Goal: Task Accomplishment & Management: Manage account settings

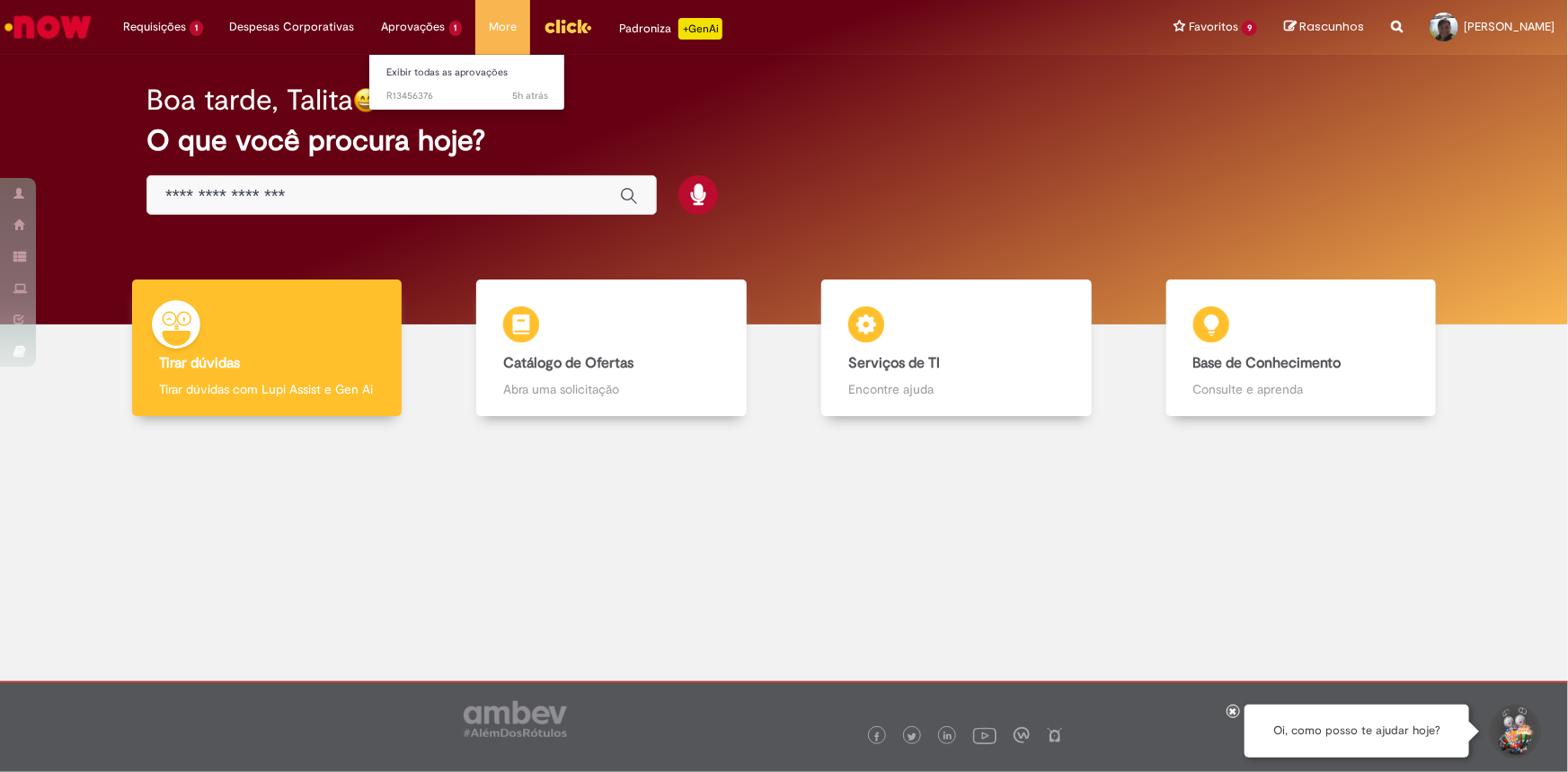
click at [216, 28] on li "Aprovações 1 Exibir todas as aprovações 5h atrás 5 horas atrás R13456376" at bounding box center [163, 27] width 107 height 54
click at [418, 93] on span "5h atrás 5 horas atrás R13456376" at bounding box center [467, 96] width 162 height 15
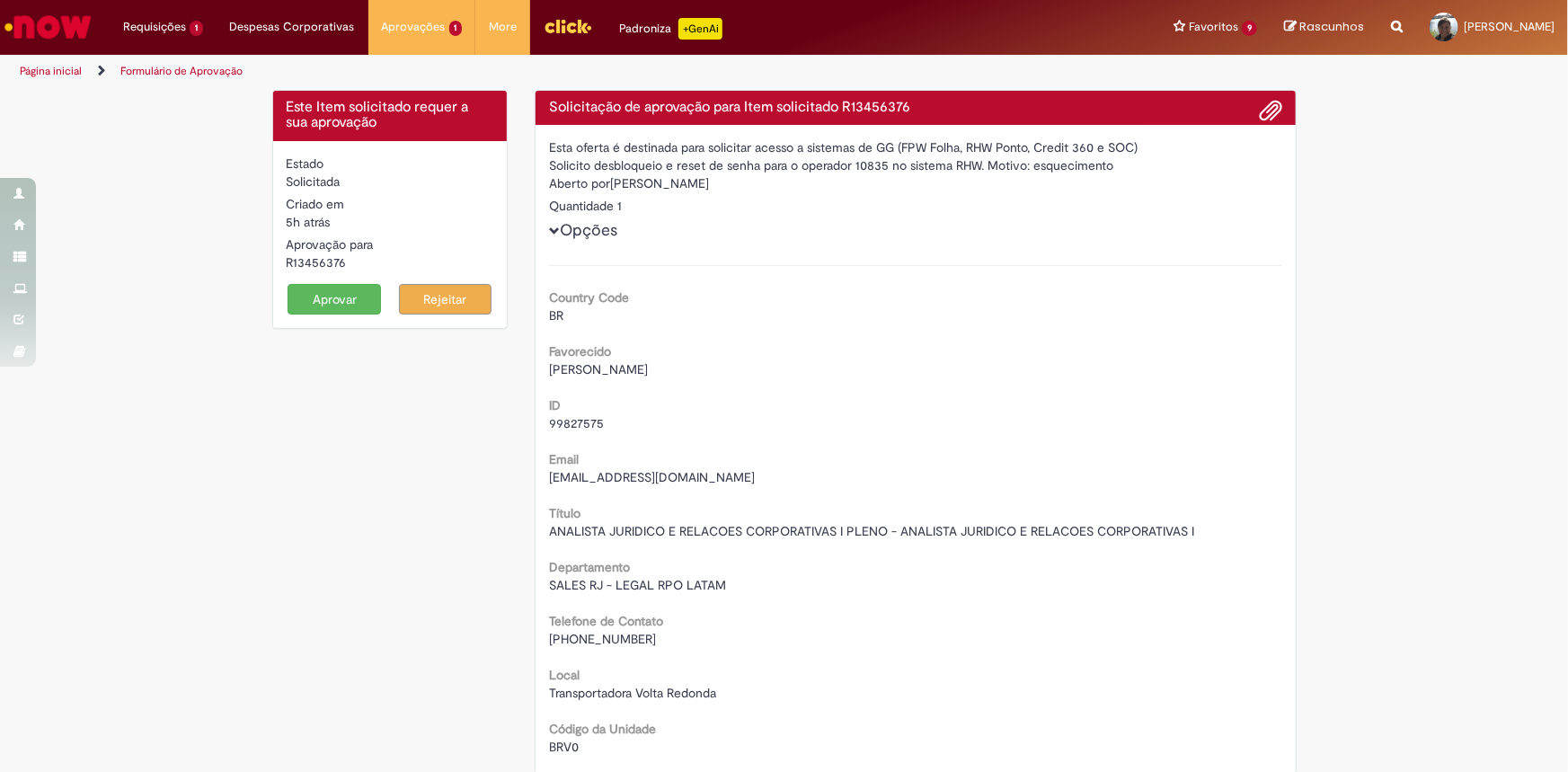
click at [325, 300] on button "Aprovar" at bounding box center [333, 298] width 93 height 30
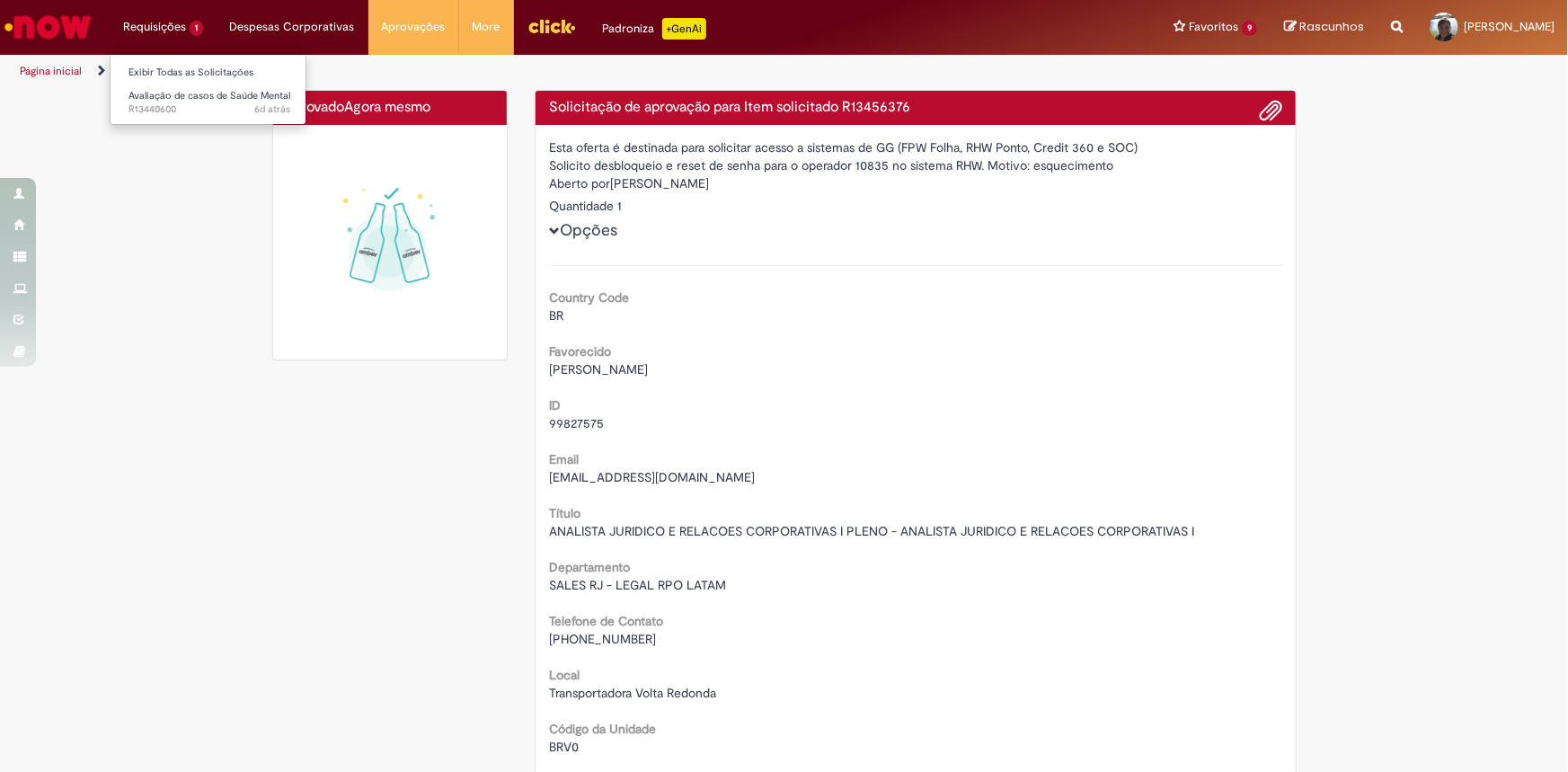
click at [163, 29] on li "Requisições 1 Exibir Todas as Solicitações Avaliação de casos de Saúde Mental 6…" at bounding box center [163, 27] width 107 height 54
click at [175, 116] on span "6d atrás 6 dias atrás R13440600" at bounding box center [209, 110] width 162 height 15
click at [174, 115] on span "6d atrás 6 dias atrás R13440600" at bounding box center [209, 110] width 162 height 15
click at [171, 119] on ul "Exibir Todas as Solicitações Avaliação de casos de Saúde Mental 6d atrás 6 dias…" at bounding box center [208, 89] width 197 height 71
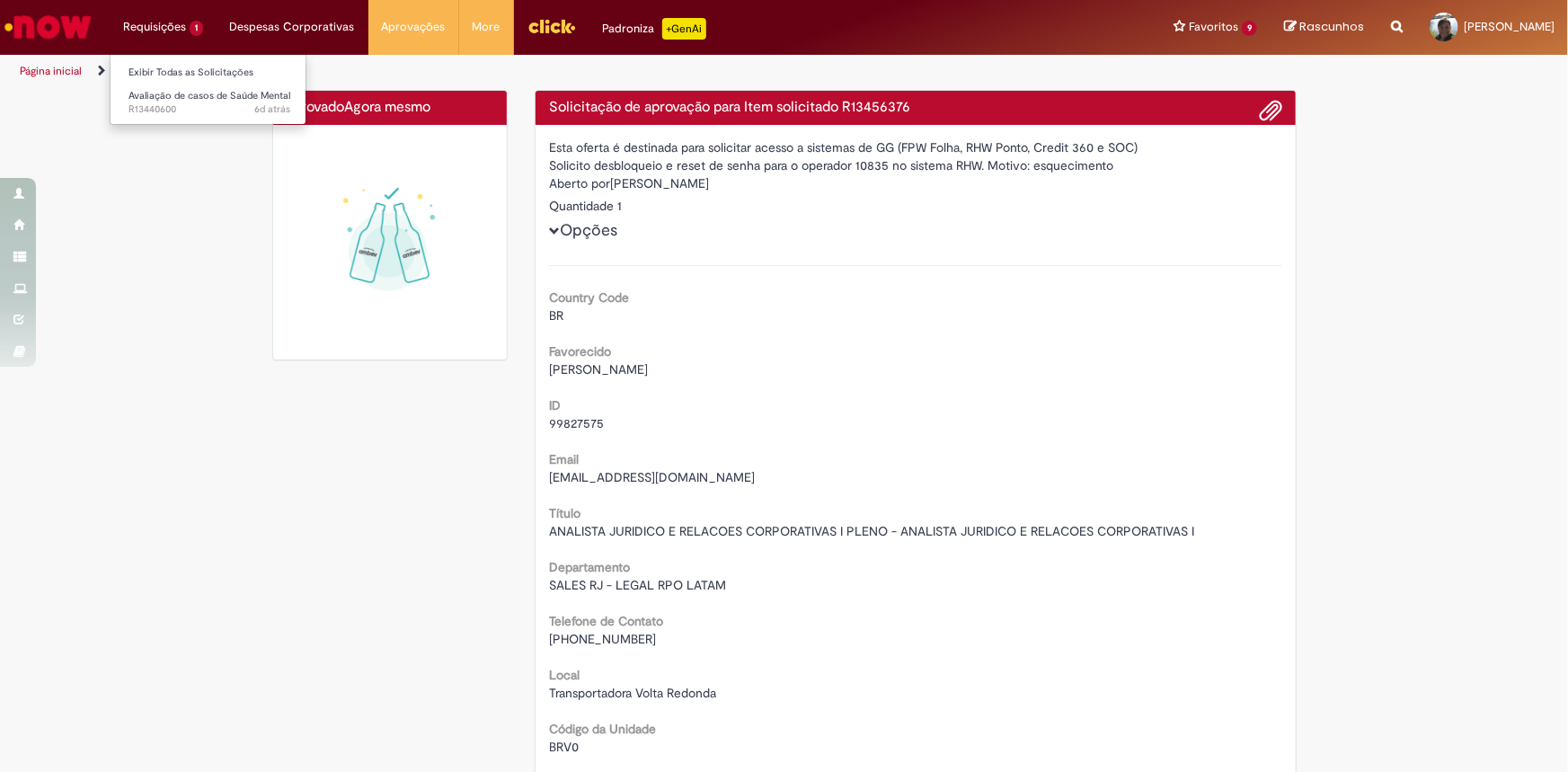
click at [171, 119] on ul "Exibir Todas as Solicitações Avaliação de casos de Saúde Mental 6d atrás 6 dias…" at bounding box center [208, 89] width 197 height 71
click at [153, 105] on span "6d atrás 6 dias atrás R13440600" at bounding box center [209, 110] width 162 height 15
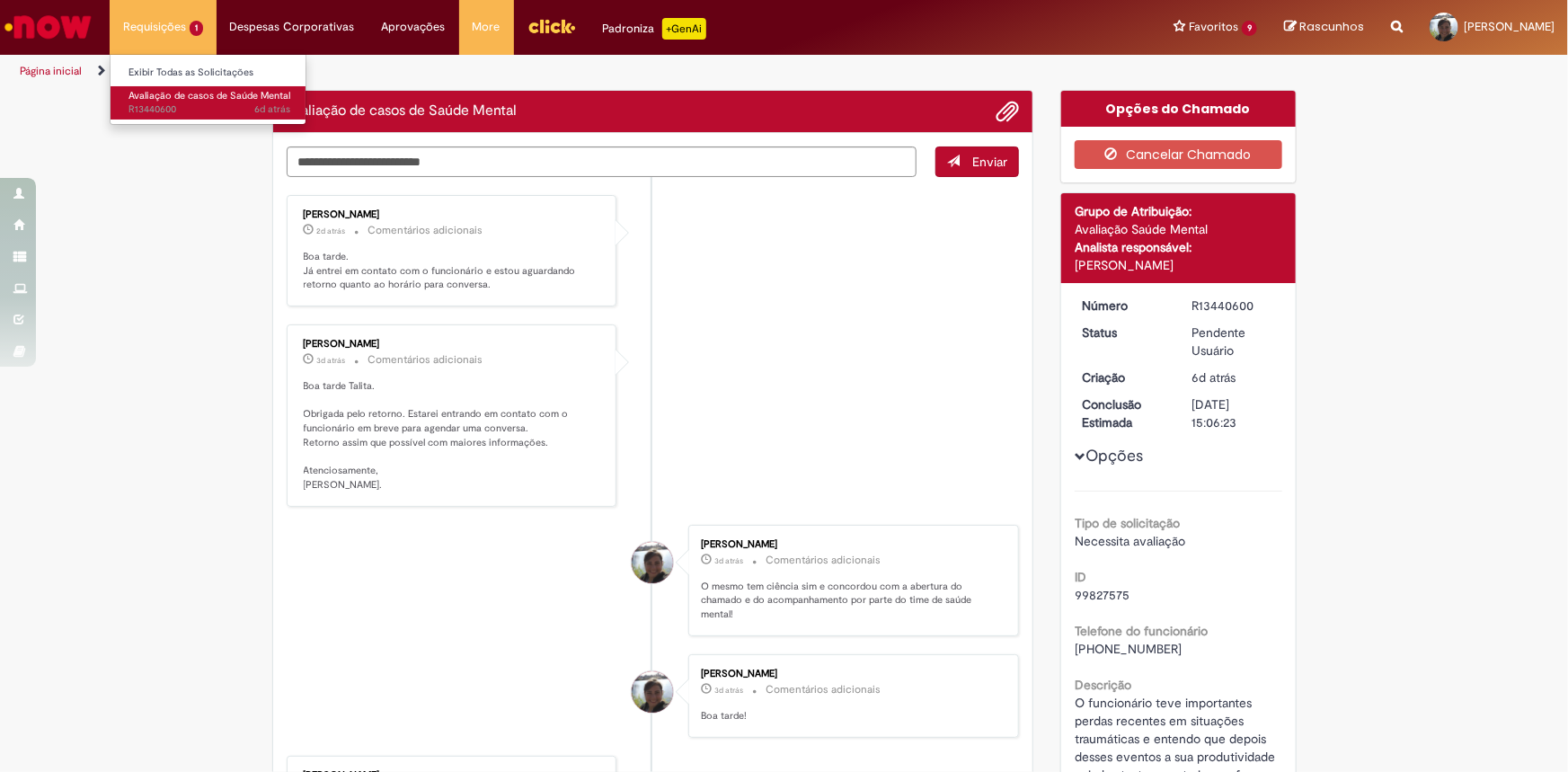
click at [153, 105] on span "6d atrás 6 dias atrás R13440600" at bounding box center [209, 110] width 162 height 15
